Goal: Information Seeking & Learning: Learn about a topic

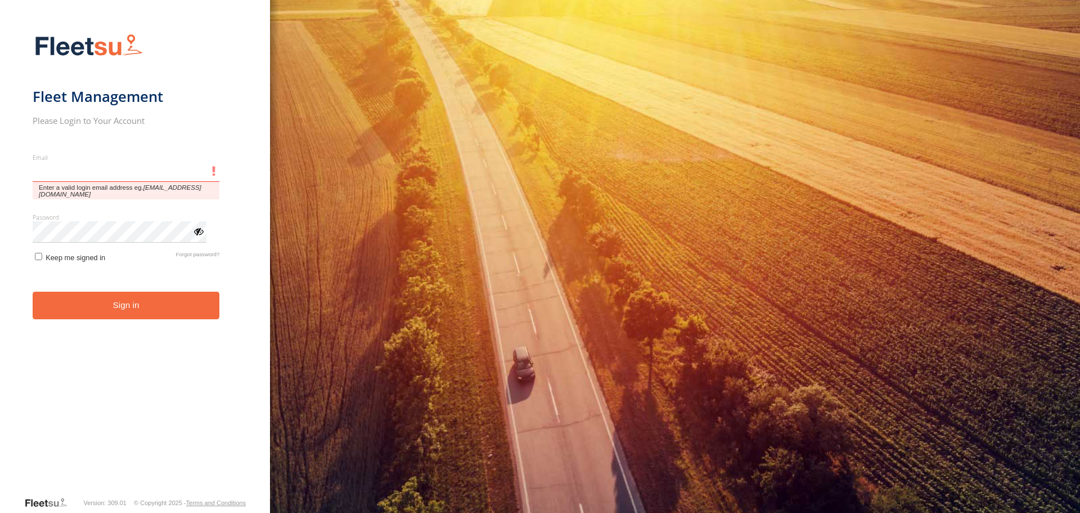
type input "**********"
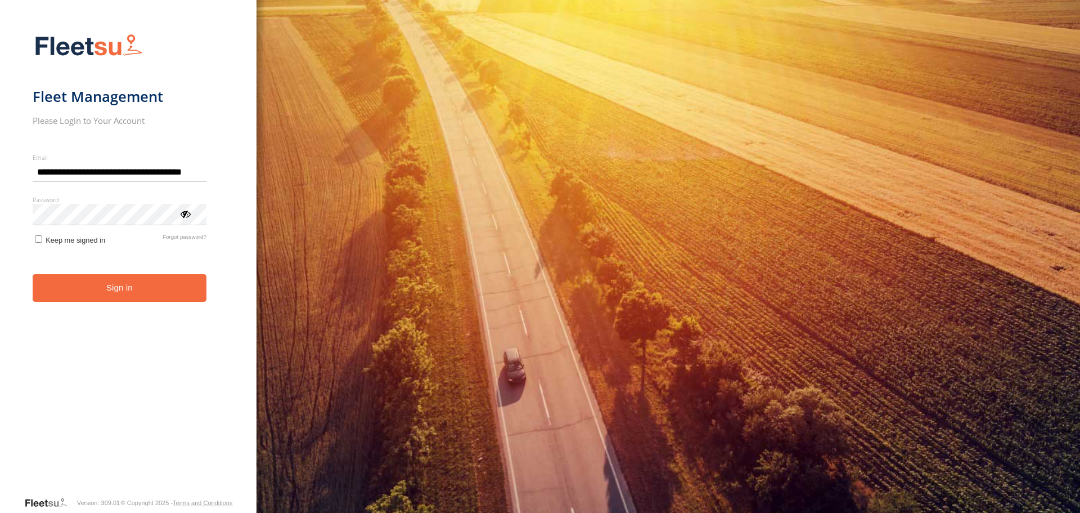
click at [159, 299] on button "Sign in" at bounding box center [120, 288] width 174 height 28
click at [150, 285] on button "Sign in" at bounding box center [120, 288] width 174 height 28
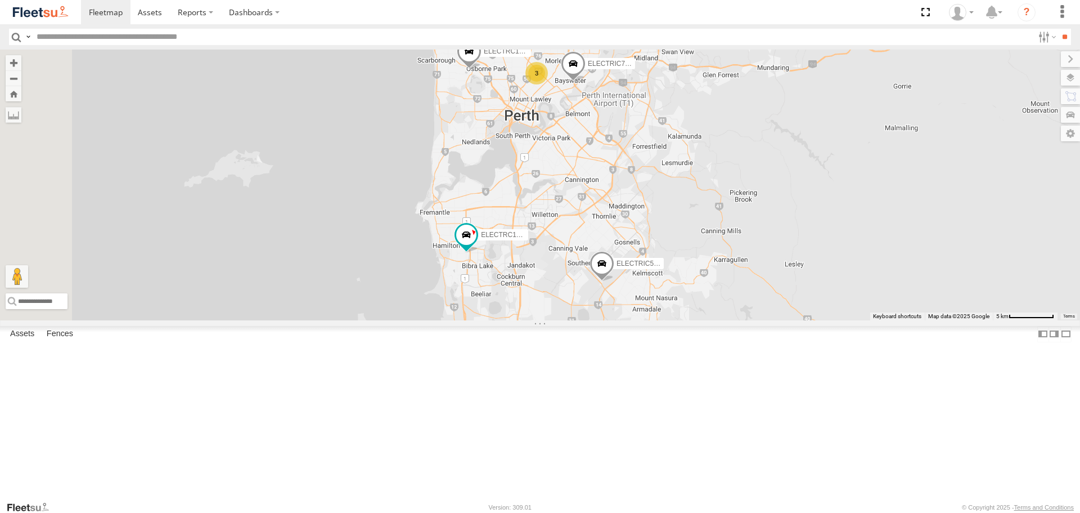
click at [586, 82] on span at bounding box center [573, 66] width 25 height 30
click at [726, 191] on div "ELECTRIC7 - John ELECTRIC5 - George ELECTRC18 - Gav ELECTRC16 - Johnny ELECTRC1…" at bounding box center [540, 185] width 1080 height 270
click at [0, 0] on span at bounding box center [0, 0] width 0 height 0
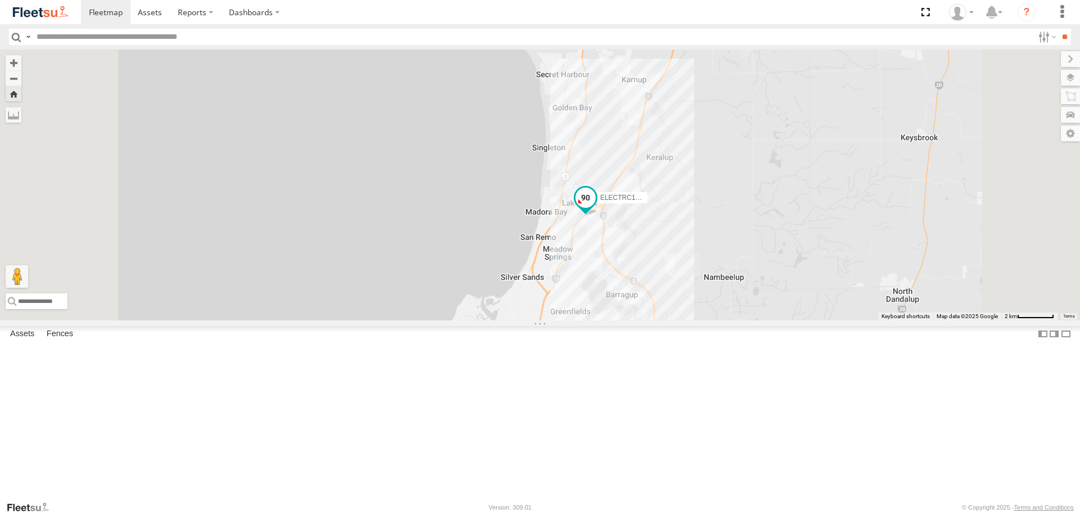
click at [596, 208] on span at bounding box center [586, 197] width 20 height 20
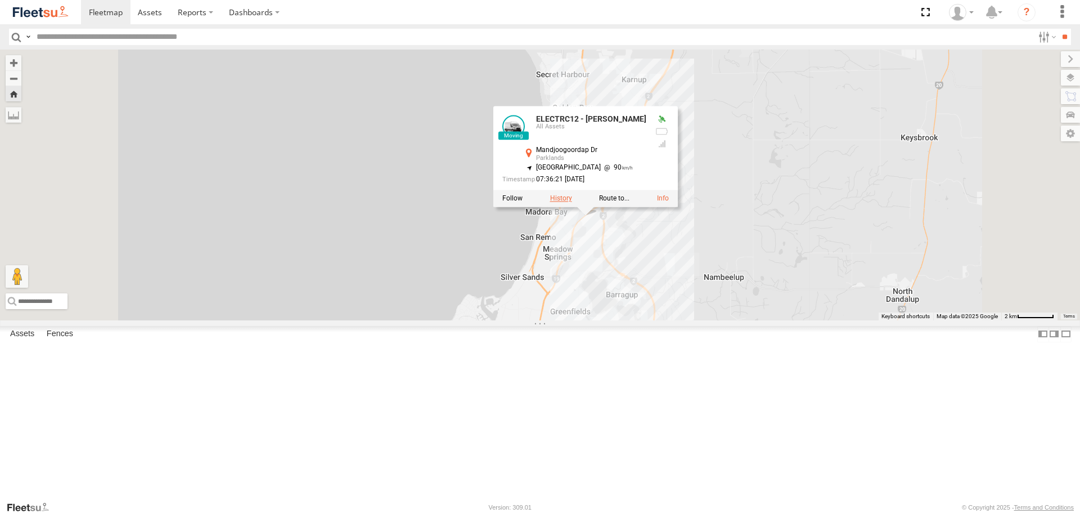
click at [572, 203] on label at bounding box center [561, 199] width 22 height 8
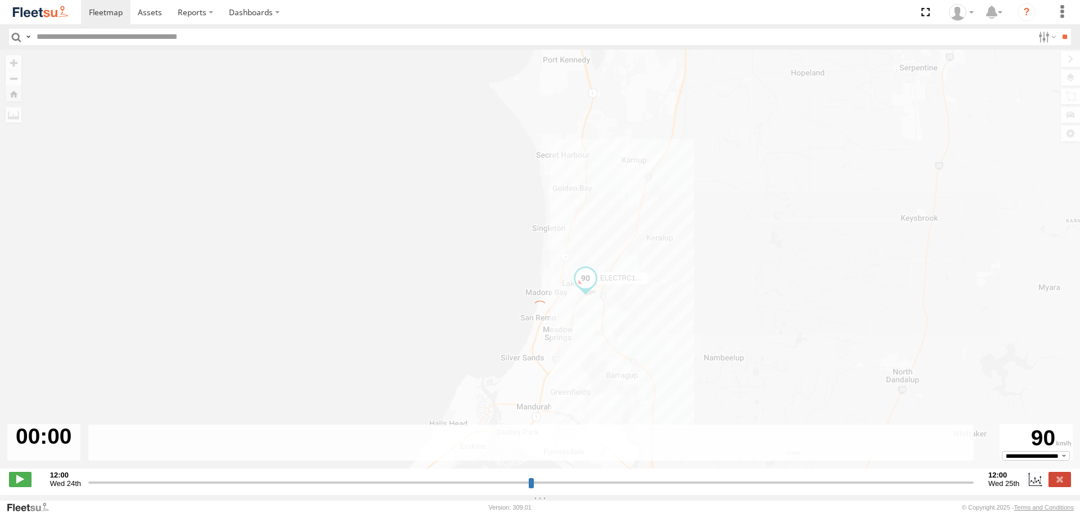
type input "**********"
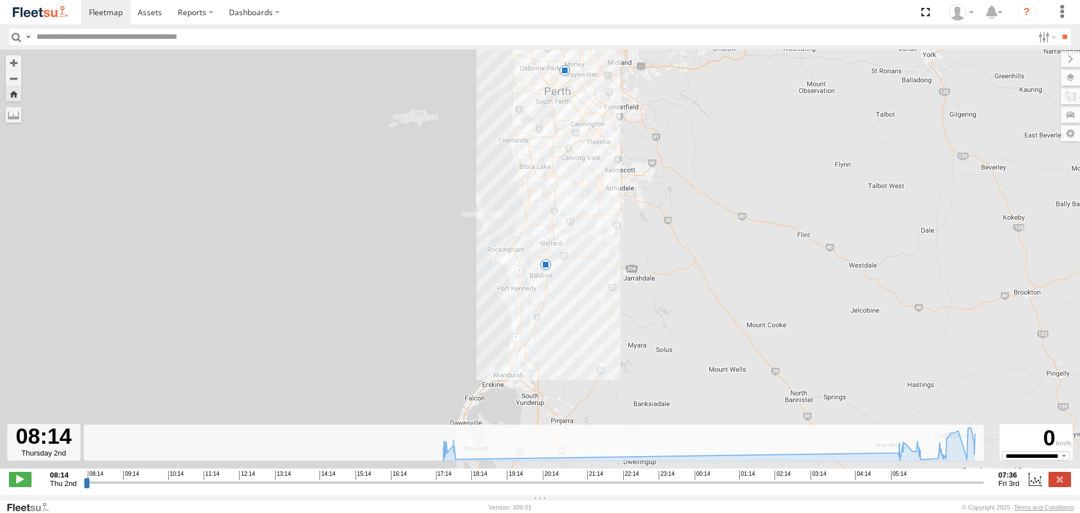
drag, startPoint x: 552, startPoint y: 340, endPoint x: 576, endPoint y: 226, distance: 116.6
click at [576, 226] on div "ELECTRC12 - Harry 17:55 Thu 05:40 Fri 06:13 Fri 07:22 Fri 17:32 Thu 17:34 Thu 9" at bounding box center [540, 265] width 1080 height 430
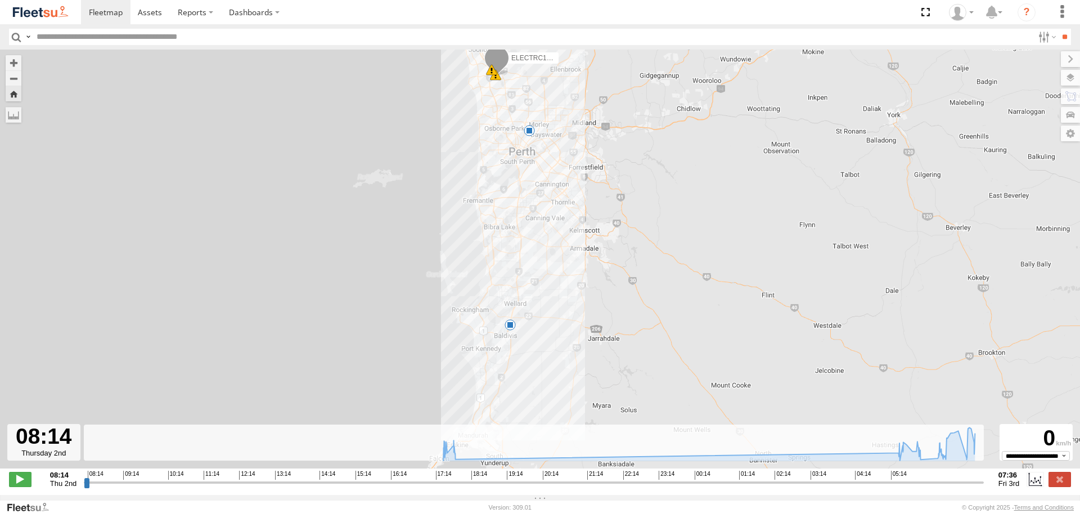
click at [63, 21] on link at bounding box center [40, 12] width 81 height 24
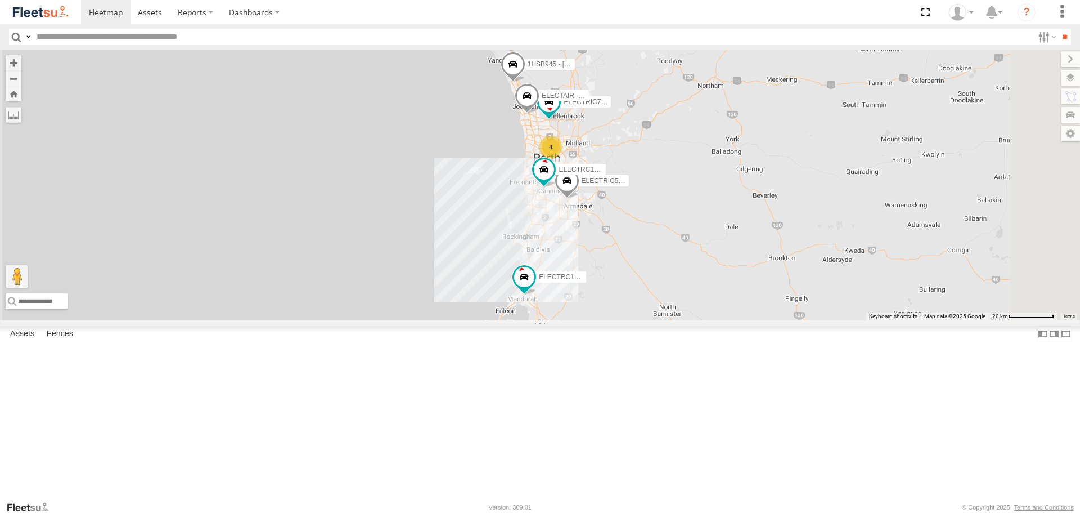
click at [0, 0] on span at bounding box center [0, 0] width 0 height 0
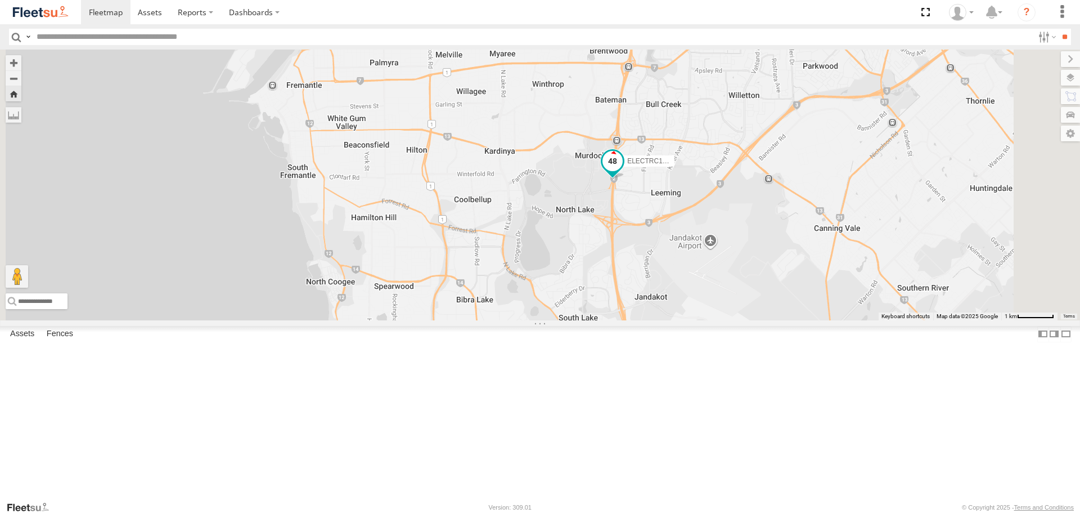
click at [623, 171] on span at bounding box center [613, 161] width 20 height 20
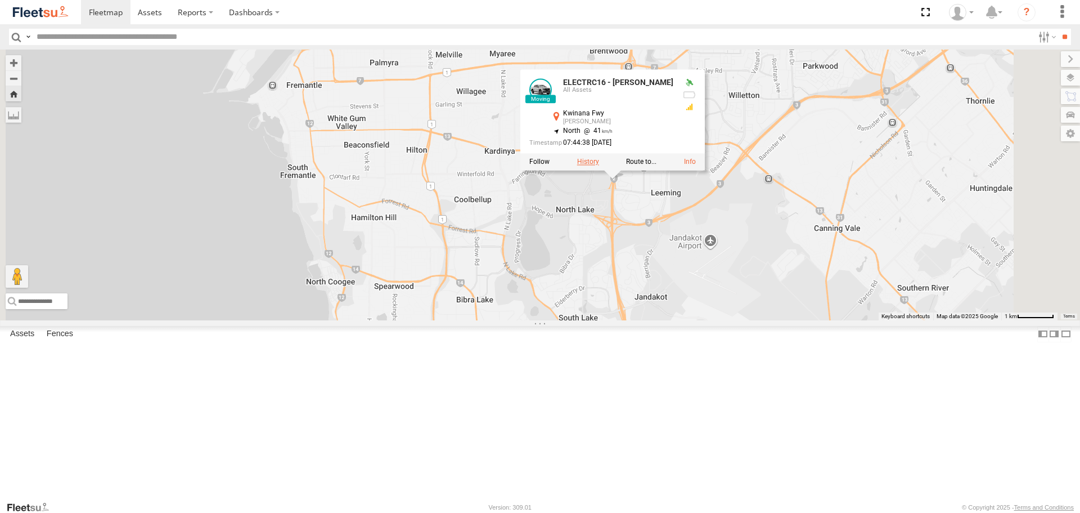
click at [599, 166] on label at bounding box center [588, 162] width 22 height 8
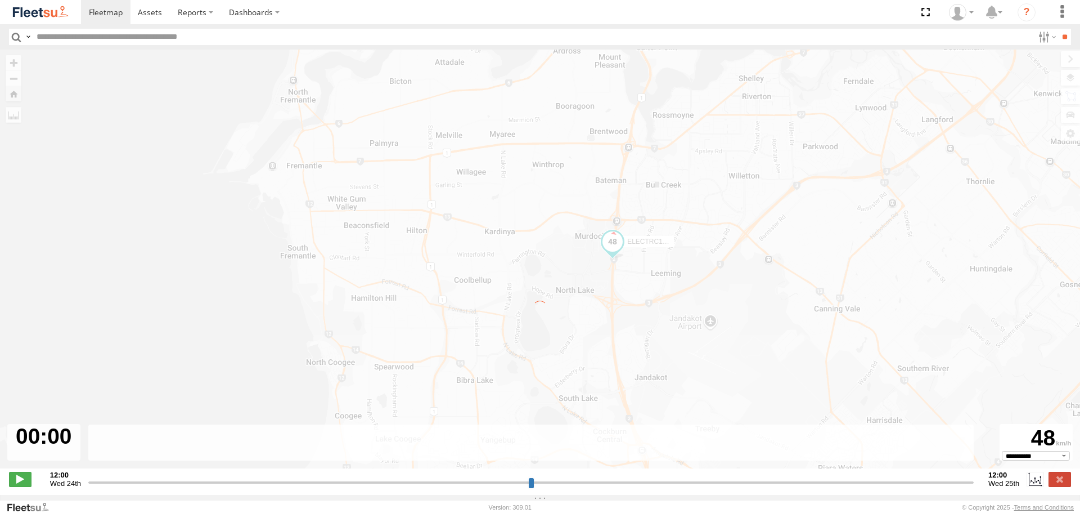
type input "**********"
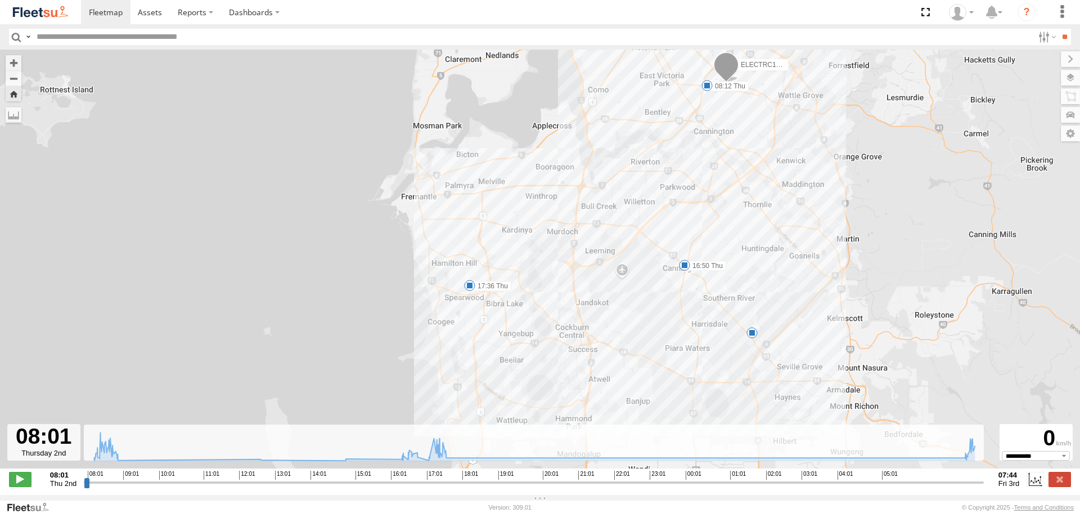
drag, startPoint x: 841, startPoint y: 261, endPoint x: 779, endPoint y: 280, distance: 64.8
click at [779, 280] on div "ELECTRC16 - Johnny 08:12 Thu 16:50 Thu 17:36 Thu 5" at bounding box center [540, 265] width 1080 height 430
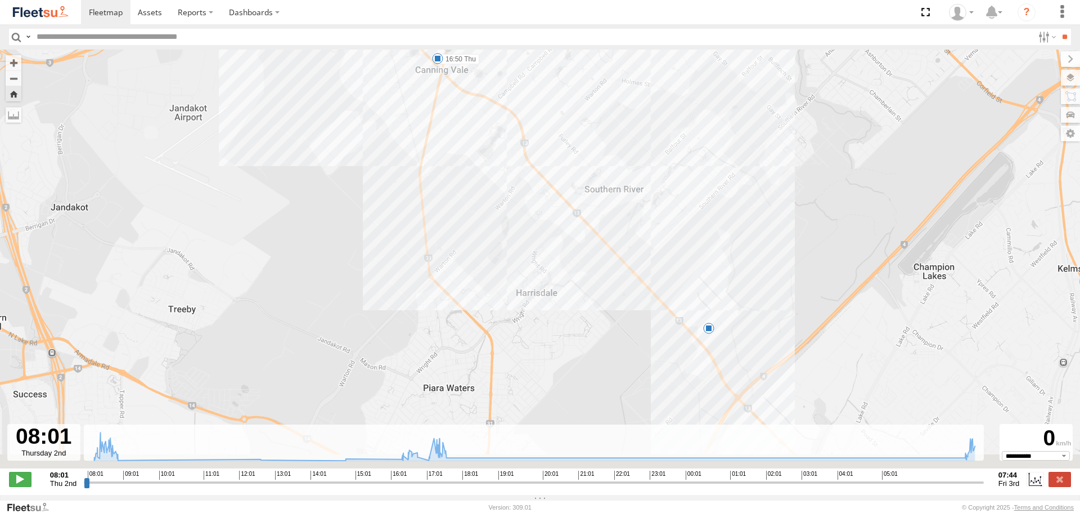
drag, startPoint x: 764, startPoint y: 328, endPoint x: 645, endPoint y: 152, distance: 212.3
click at [645, 152] on div "ELECTRC16 - Johnny 08:12 Thu 16:50 Thu 17:36 Thu 5" at bounding box center [540, 265] width 1080 height 430
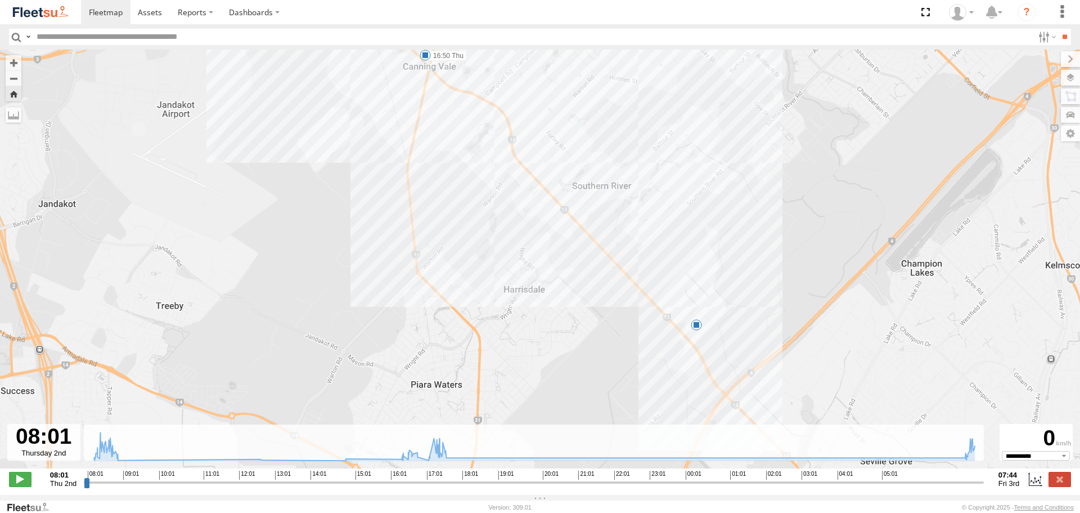
click at [698, 330] on div "5" at bounding box center [696, 324] width 11 height 11
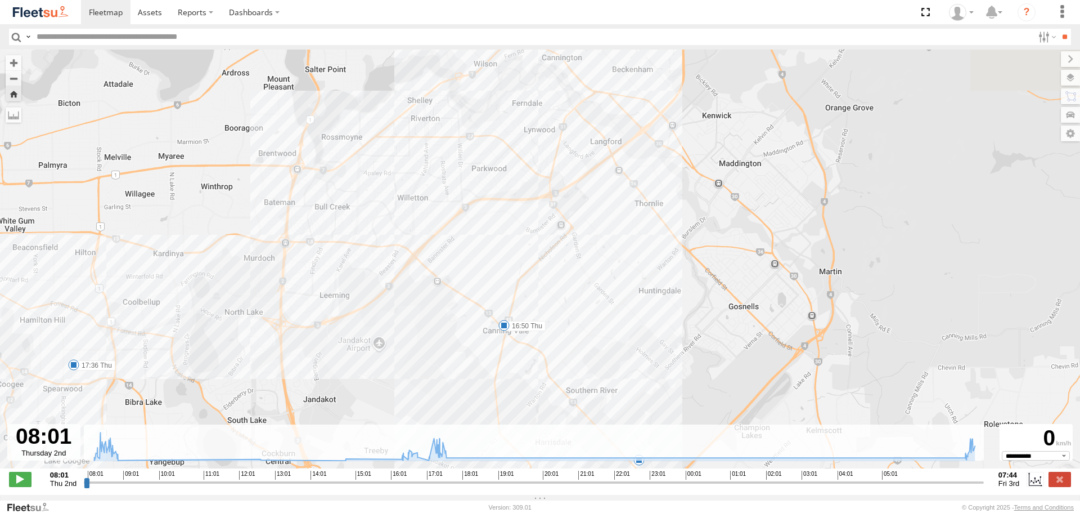
drag, startPoint x: 635, startPoint y: 183, endPoint x: 629, endPoint y: 360, distance: 176.2
click at [629, 360] on div "ELECTRC16 - Johnny 08:12 Thu 16:50 Thu 17:36 Thu 5" at bounding box center [540, 265] width 1080 height 430
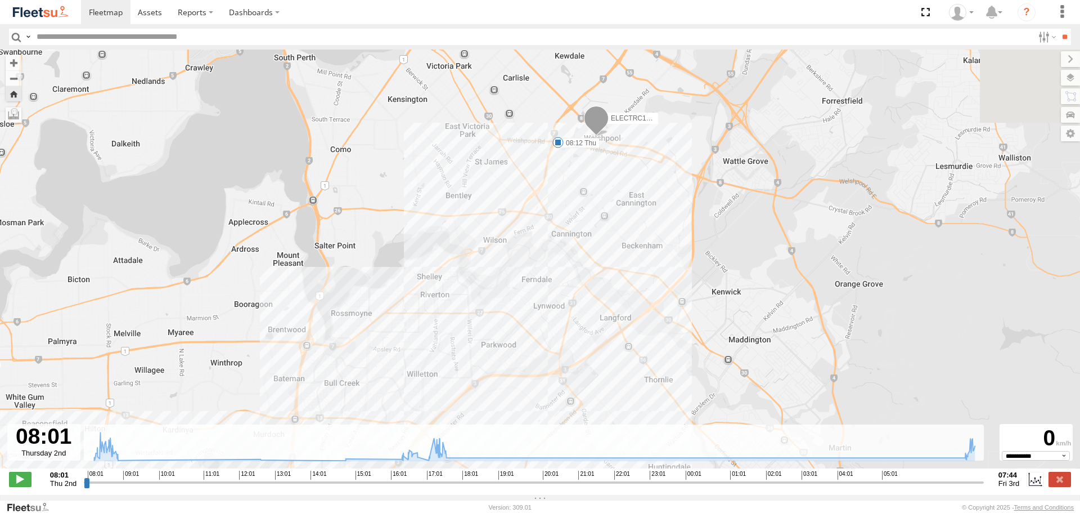
drag, startPoint x: 620, startPoint y: 203, endPoint x: 631, endPoint y: 352, distance: 149.5
click at [631, 354] on div "ELECTRC16 - Johnny 08:12 Thu 16:50 Thu 17:36 Thu 5" at bounding box center [540, 265] width 1080 height 430
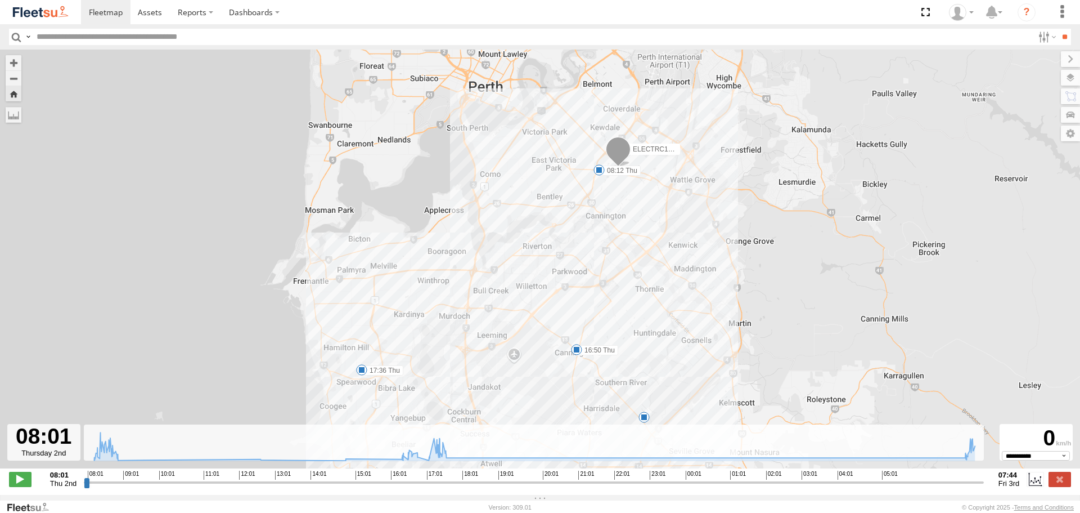
click at [37, 14] on img at bounding box center [40, 12] width 59 height 15
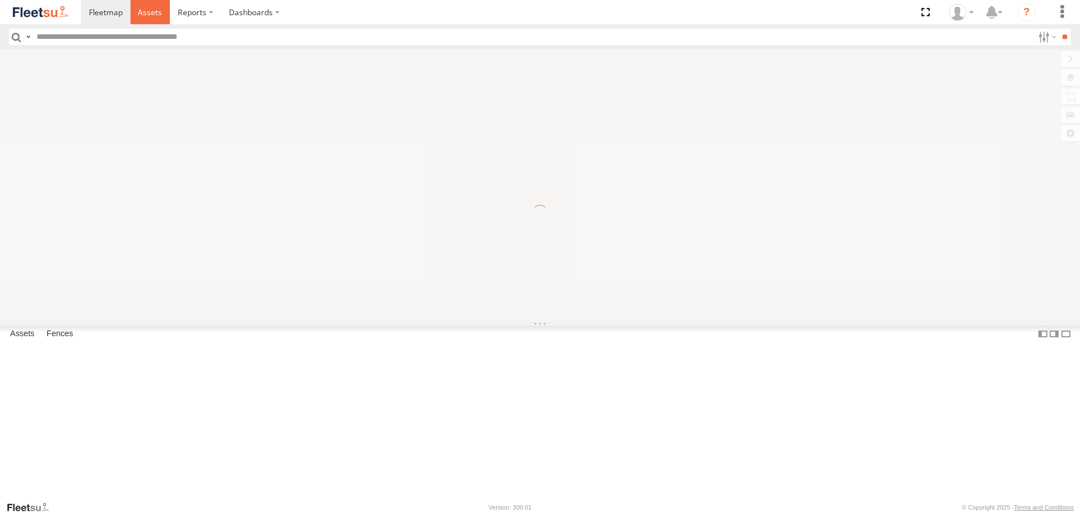
click at [160, 5] on link at bounding box center [151, 12] width 40 height 24
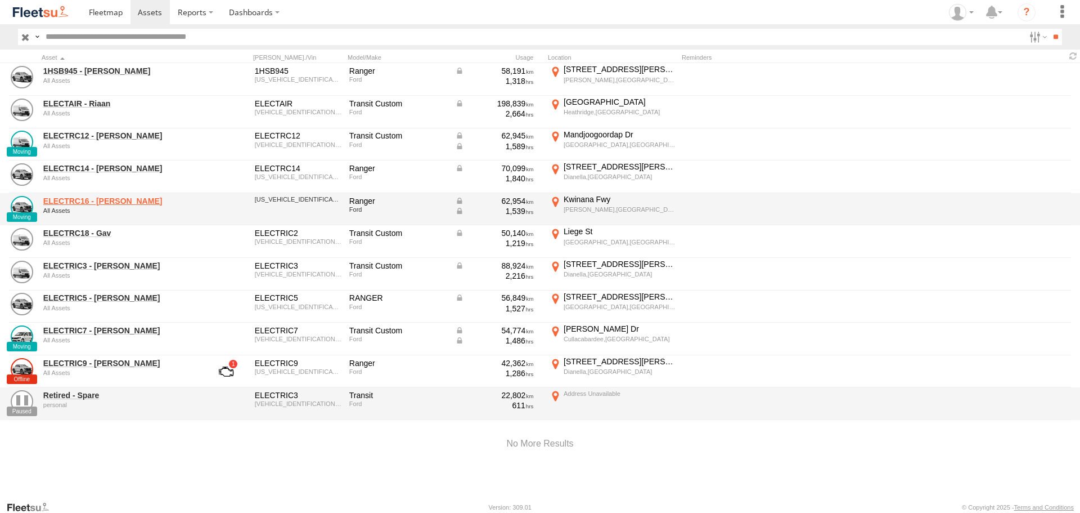
click at [111, 201] on link "ELECTRC16 - Johnny" at bounding box center [120, 201] width 154 height 10
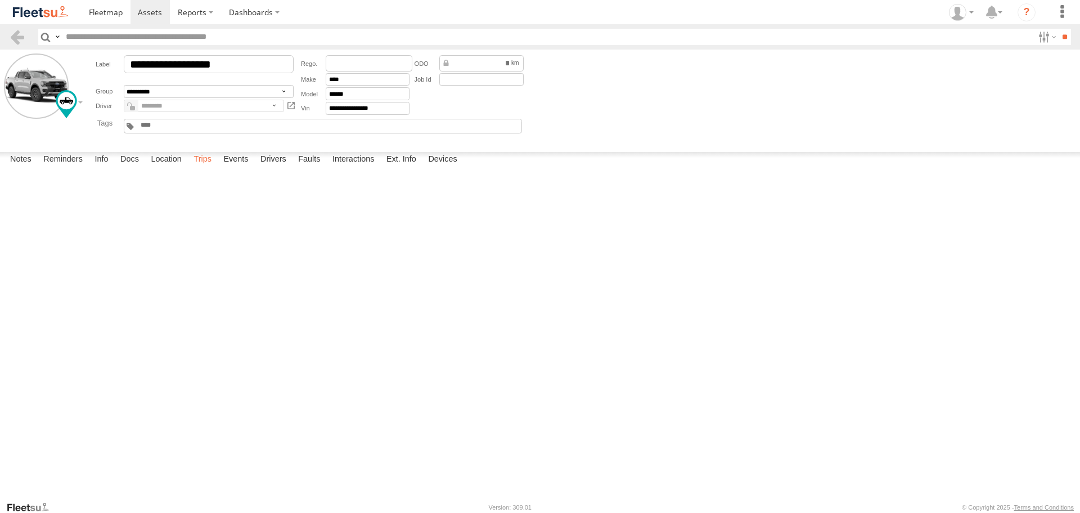
click at [206, 168] on label "Trips" at bounding box center [202, 160] width 29 height 16
click at [252, 168] on label "Events" at bounding box center [236, 160] width 36 height 16
click at [53, 14] on img at bounding box center [40, 12] width 59 height 15
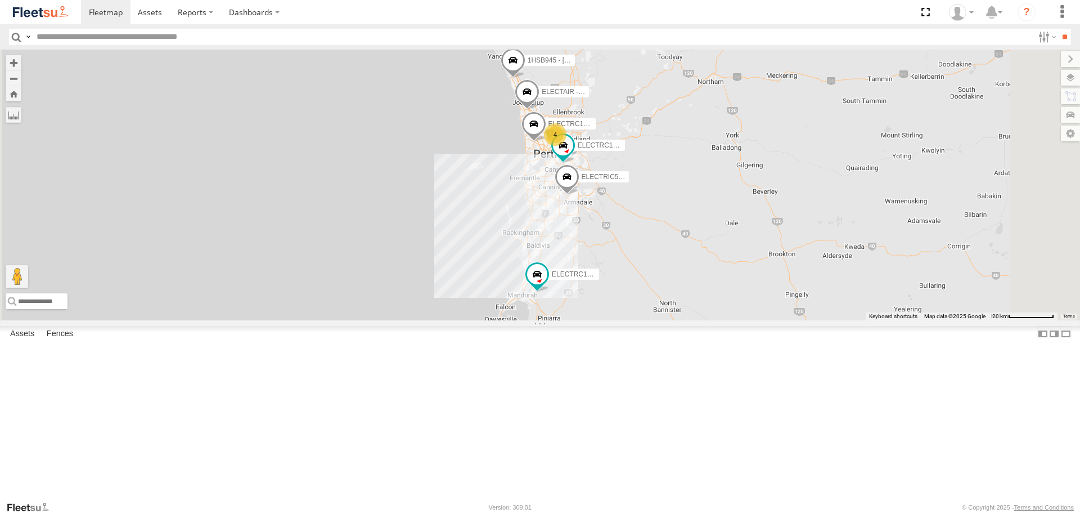
click at [62, 19] on img at bounding box center [40, 12] width 59 height 15
click at [547, 284] on span at bounding box center [537, 273] width 20 height 20
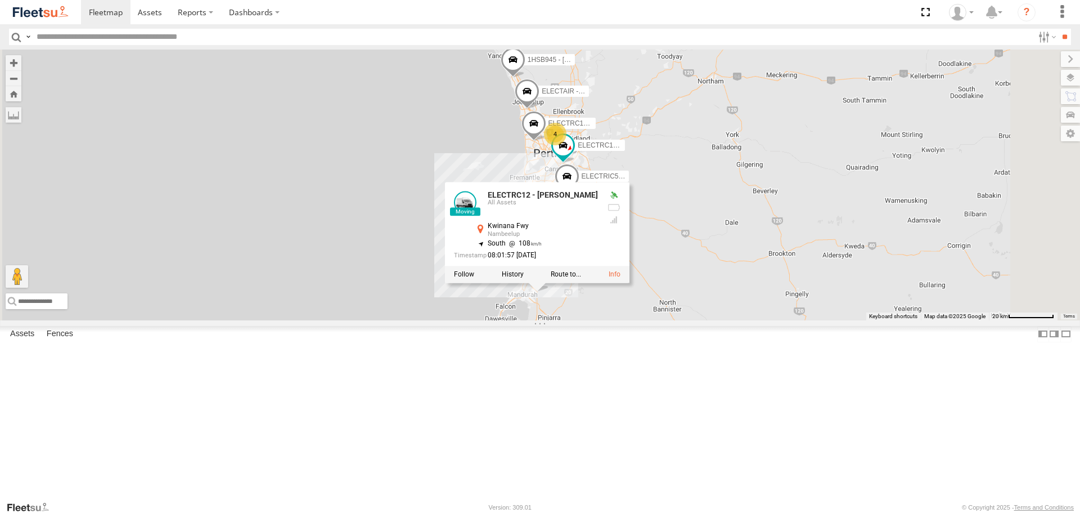
click at [682, 320] on div "4 ELECTRIC5 - [PERSON_NAME] ELECTRC18 - Gav ELECTRC16 - [PERSON_NAME] ELECTRC12…" at bounding box center [540, 185] width 1080 height 270
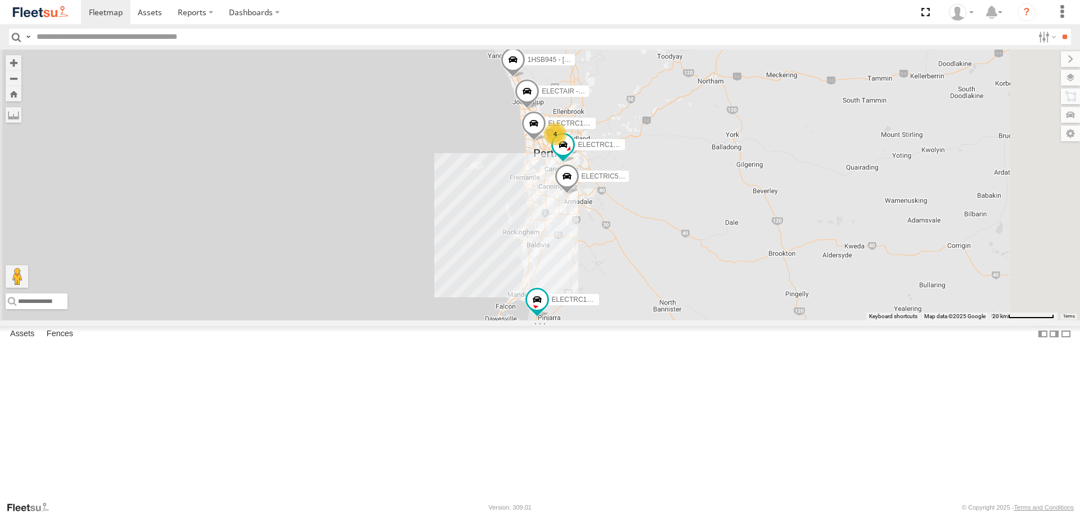
click at [0, 0] on span at bounding box center [0, 0] width 0 height 0
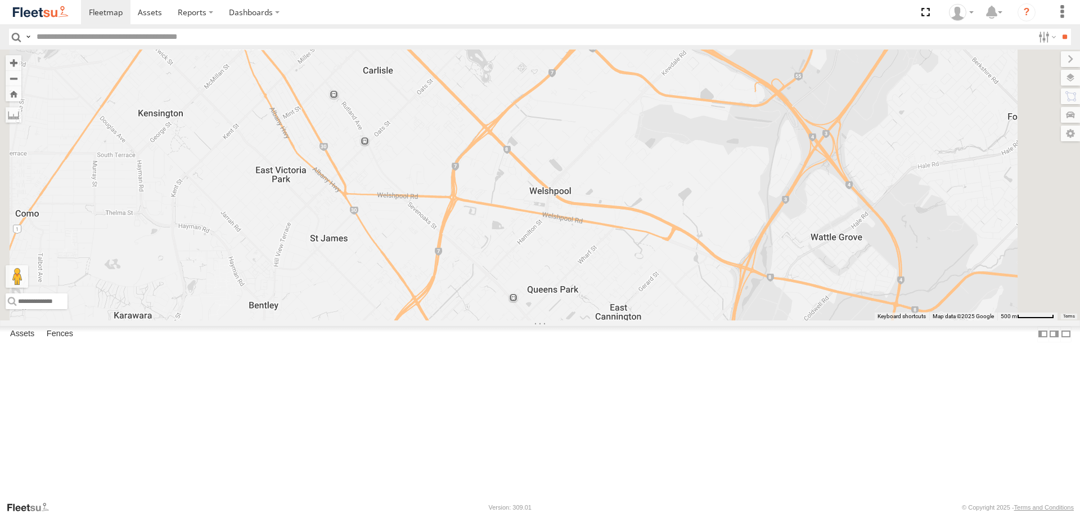
click at [0, 0] on span at bounding box center [0, 0] width 0 height 0
